Goal: Information Seeking & Learning: Learn about a topic

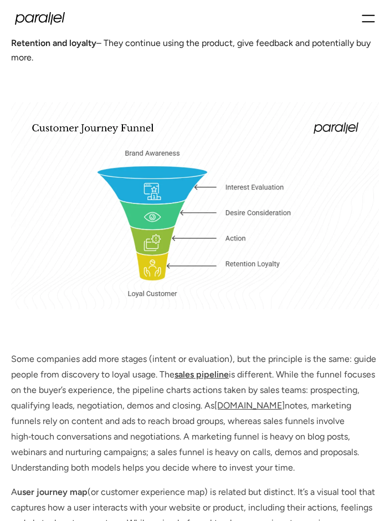
scroll to position [1255, 0]
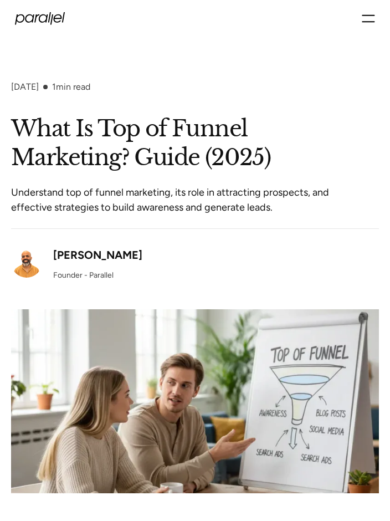
click at [108, 272] on div "Founder - Parallel" at bounding box center [83, 275] width 60 height 12
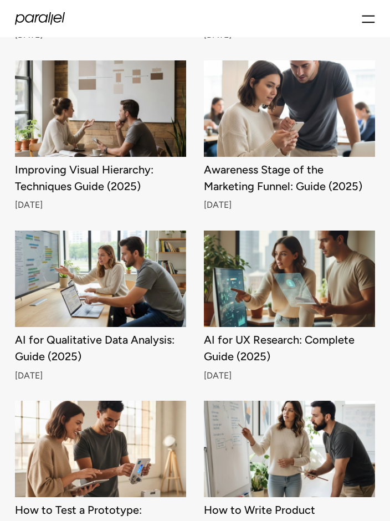
scroll to position [471, 0]
click at [64, 82] on img at bounding box center [100, 108] width 171 height 96
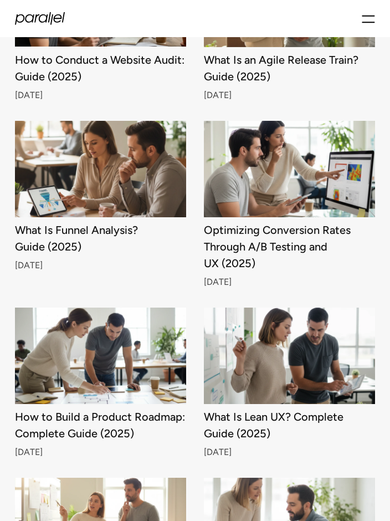
scroll to position [1449, 0]
click at [304, 173] on img at bounding box center [289, 169] width 171 height 96
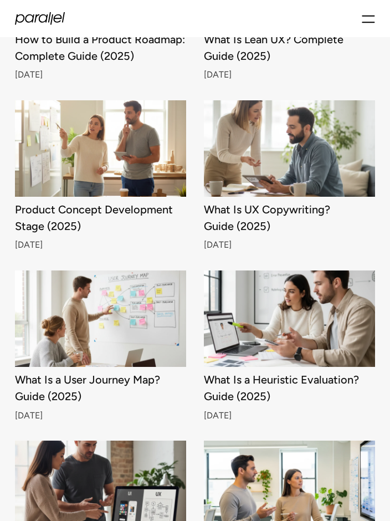
scroll to position [1826, 0]
click at [144, 140] on img at bounding box center [100, 148] width 171 height 96
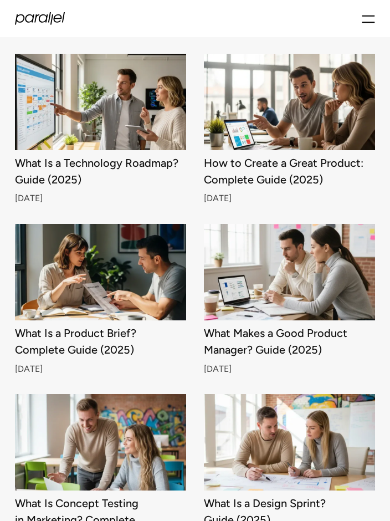
scroll to position [3235, 0]
click at [292, 237] on img at bounding box center [289, 272] width 171 height 96
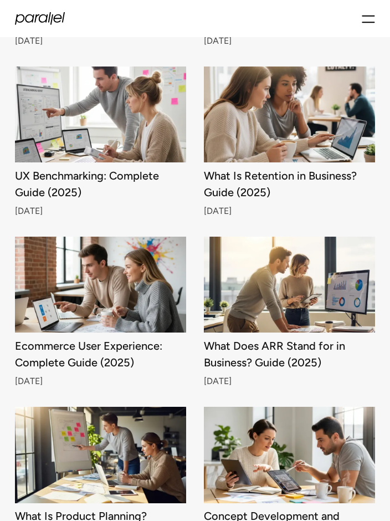
scroll to position [3920, 0]
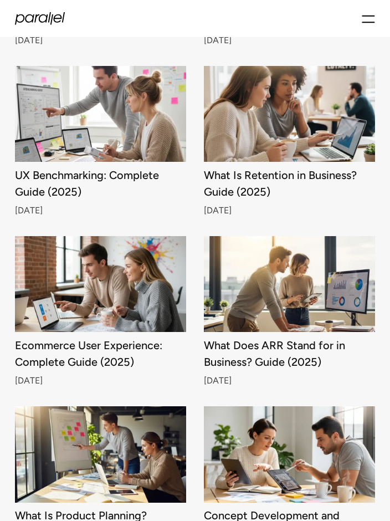
click at [324, 109] on img at bounding box center [289, 115] width 171 height 96
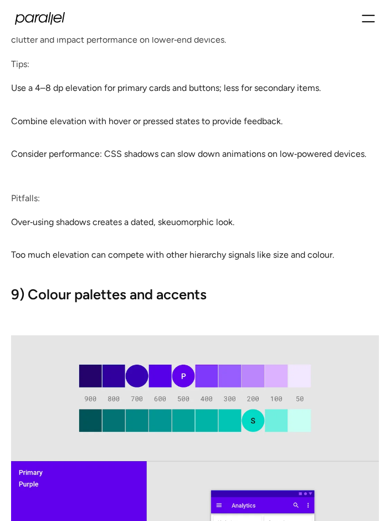
scroll to position [7878, 0]
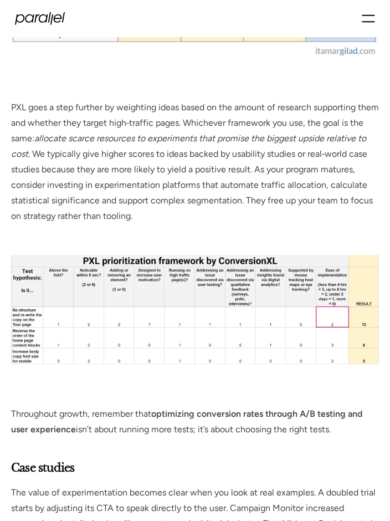
scroll to position [4035, 0]
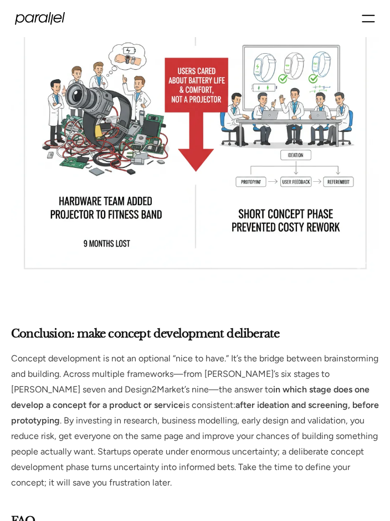
scroll to position [5682, 0]
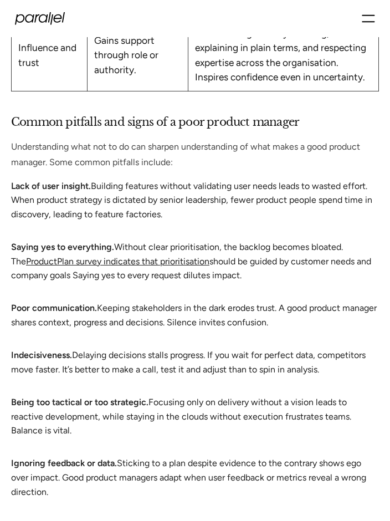
scroll to position [4277, 0]
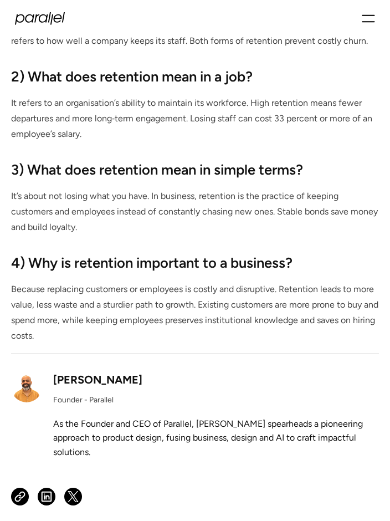
scroll to position [4818, 0]
